Goal: Task Accomplishment & Management: Use online tool/utility

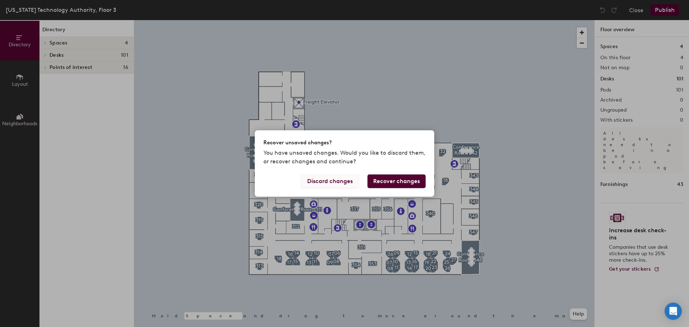
click at [341, 180] on button "Discard changes" at bounding box center [330, 181] width 58 height 14
